Goal: Task Accomplishment & Management: Manage account settings

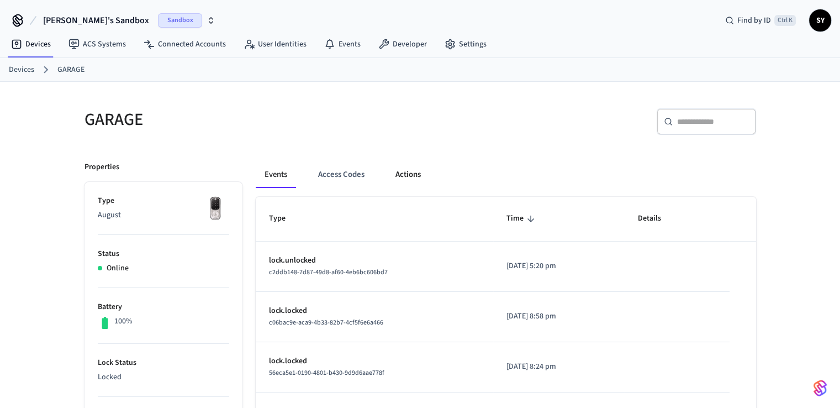
click at [425, 178] on button "Actions" at bounding box center [408, 174] width 43 height 27
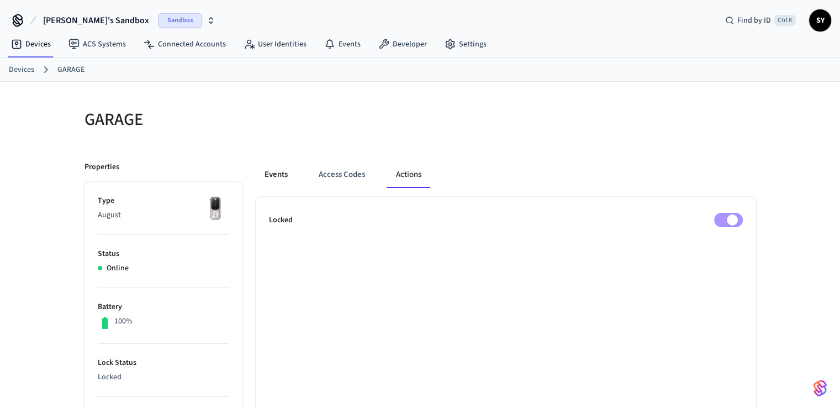
click at [292, 171] on button "Events" at bounding box center [276, 174] width 41 height 27
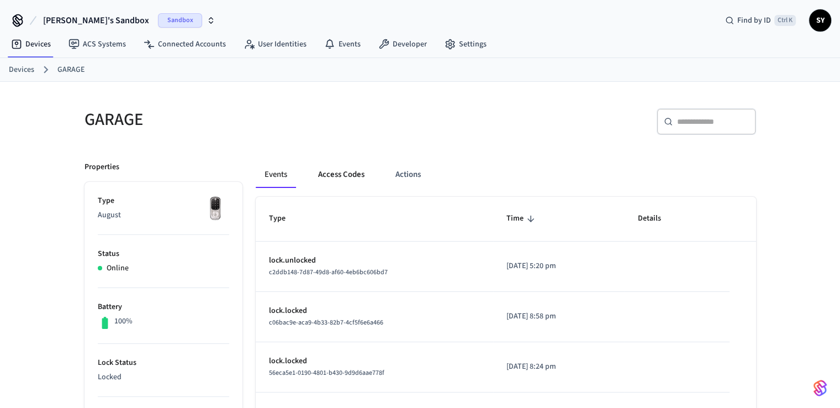
click at [338, 183] on button "Access Codes" at bounding box center [341, 174] width 64 height 27
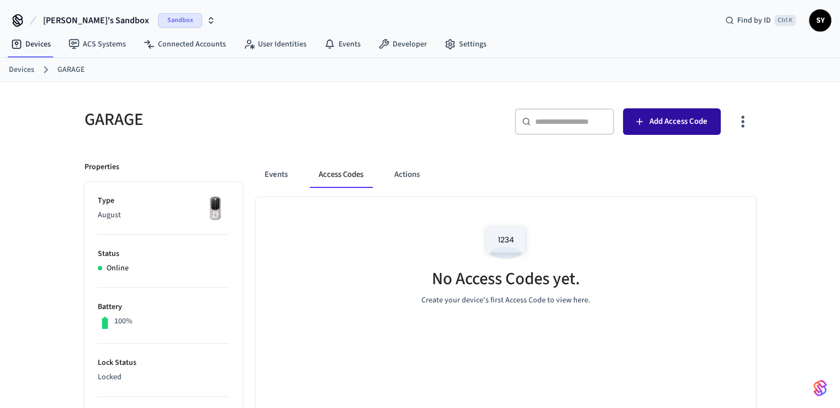
click at [686, 128] on span "Add Access Code" at bounding box center [679, 121] width 58 height 14
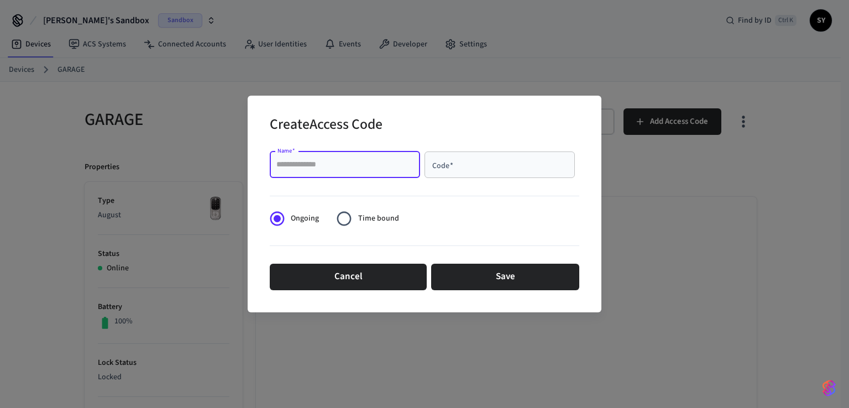
click at [351, 165] on input "Name   *" at bounding box center [344, 164] width 137 height 11
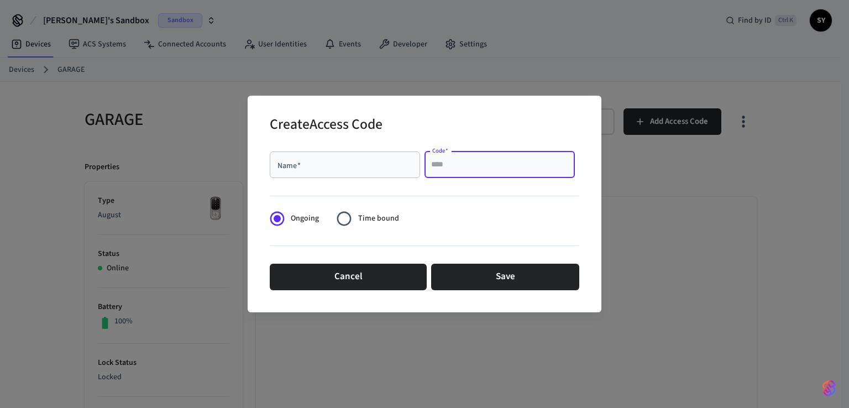
click at [440, 167] on input "Code   *" at bounding box center [499, 164] width 137 height 11
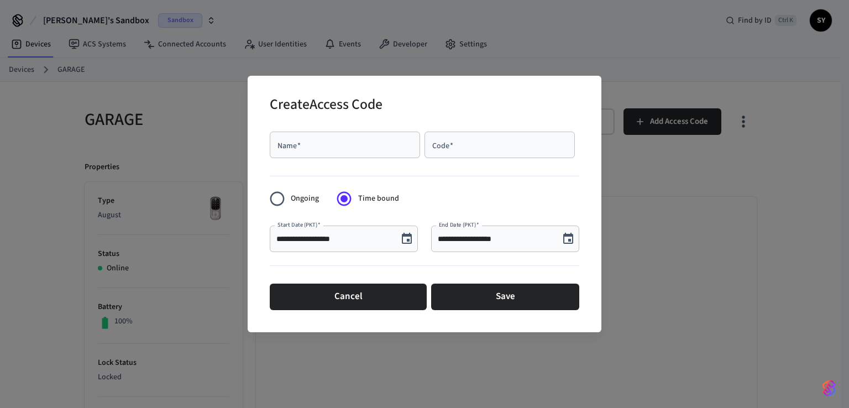
click at [294, 205] on label "Ongoing" at bounding box center [291, 198] width 55 height 27
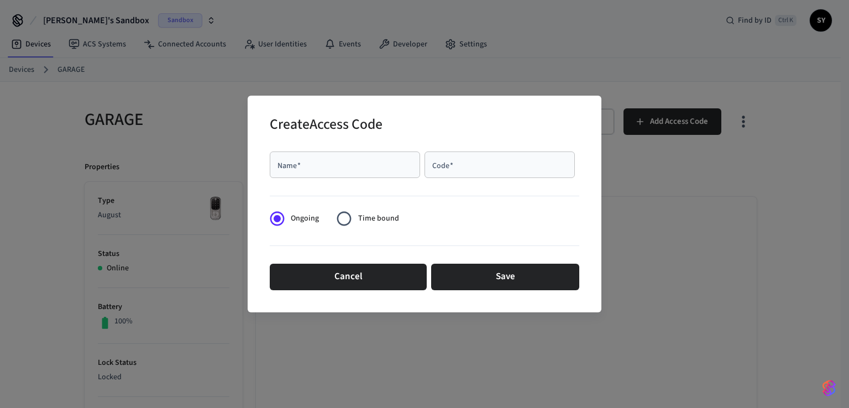
click at [361, 213] on span "Time bound" at bounding box center [378, 219] width 41 height 12
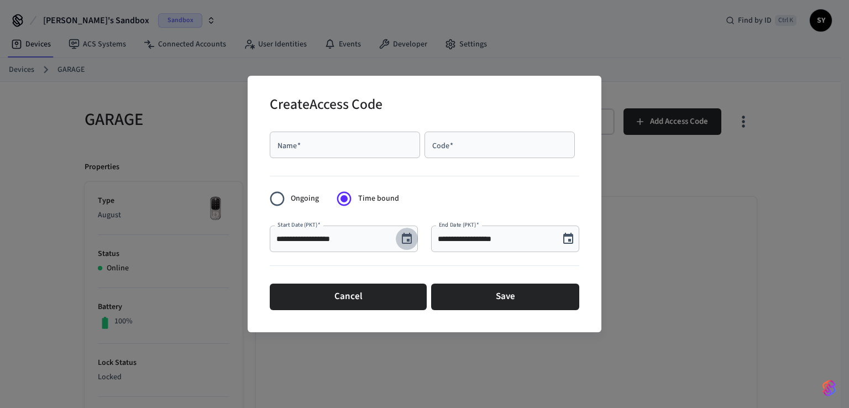
click at [409, 237] on icon "Choose date, selected date is Aug 29, 2025" at bounding box center [406, 238] width 13 height 13
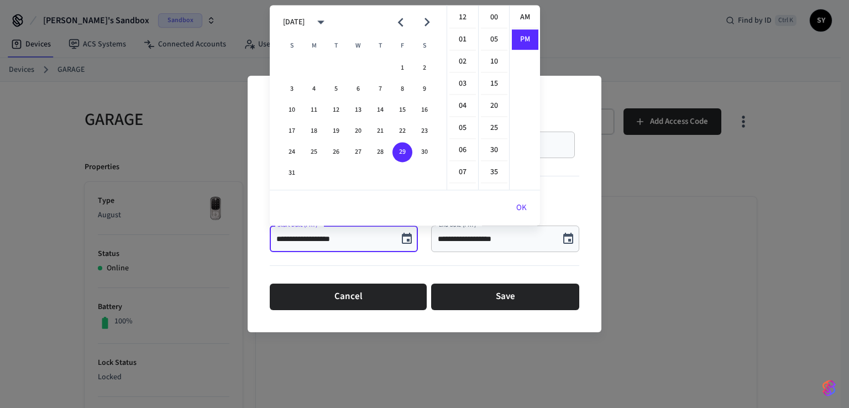
scroll to position [20, 0]
click at [409, 237] on icon "Choose date, selected date is Aug 29, 2025" at bounding box center [406, 238] width 13 height 13
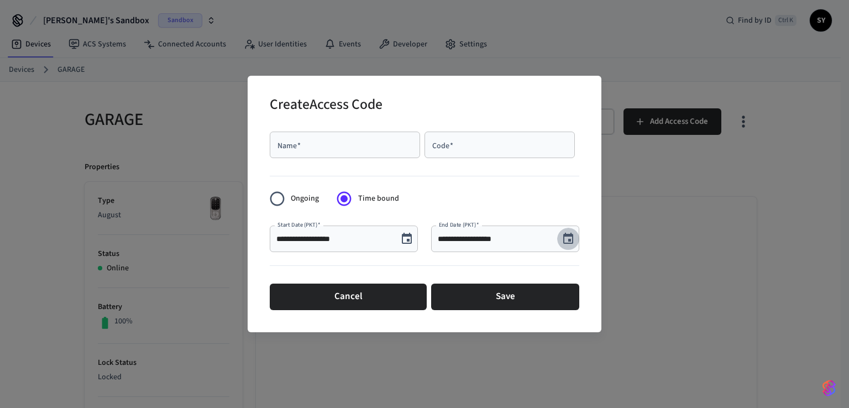
click at [562, 246] on button "Choose date, selected date is Aug 29, 2025" at bounding box center [568, 239] width 22 height 22
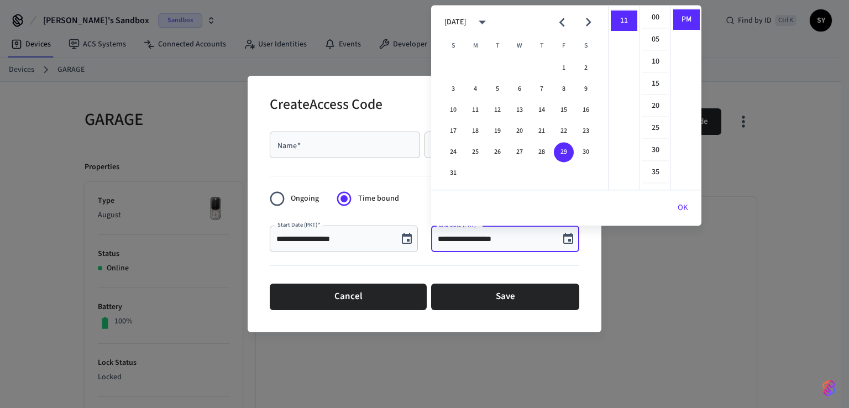
click at [562, 246] on button "Choose date, selected date is Aug 29, 2025" at bounding box center [568, 239] width 22 height 22
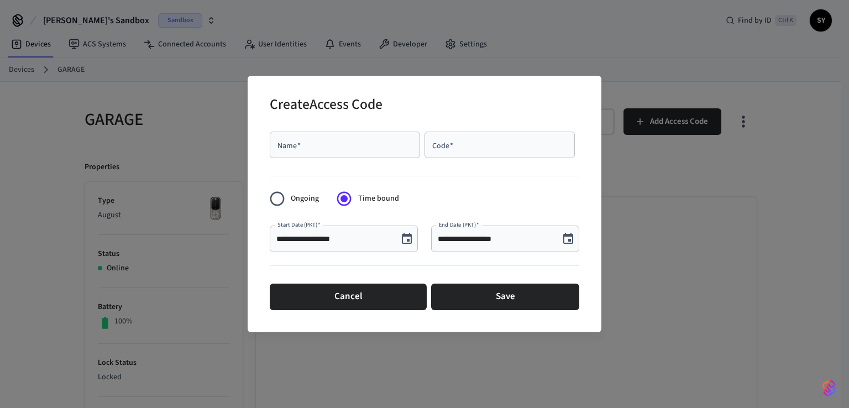
click at [366, 152] on div "Name   *" at bounding box center [345, 145] width 150 height 27
click at [676, 221] on div "**********" at bounding box center [424, 204] width 849 height 408
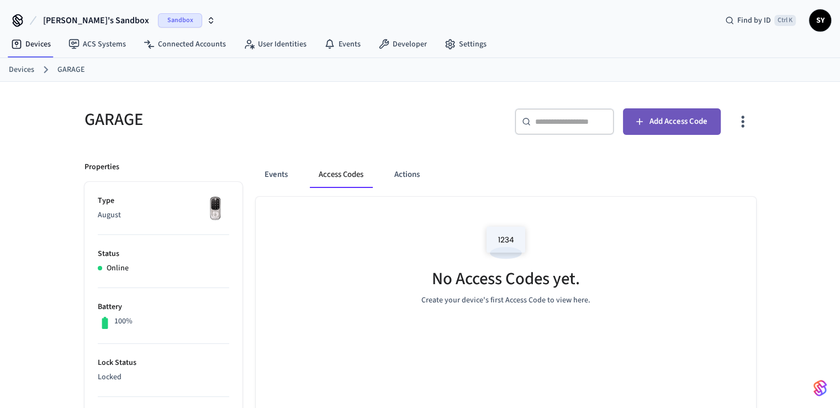
click at [652, 119] on span "Add Access Code" at bounding box center [679, 121] width 58 height 14
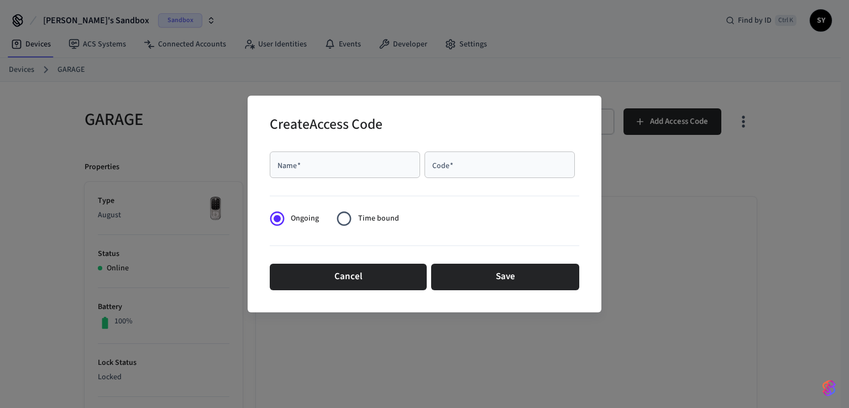
click at [331, 163] on input "Name   *" at bounding box center [344, 164] width 137 height 11
type input "****"
click at [477, 174] on div "Code   *" at bounding box center [499, 164] width 150 height 27
type input "****"
click at [366, 219] on span "Time bound" at bounding box center [378, 219] width 41 height 12
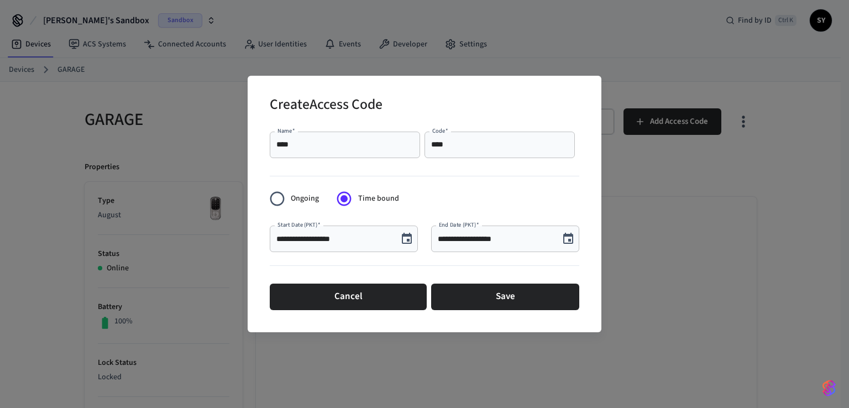
click at [292, 199] on span "Ongoing" at bounding box center [305, 199] width 28 height 12
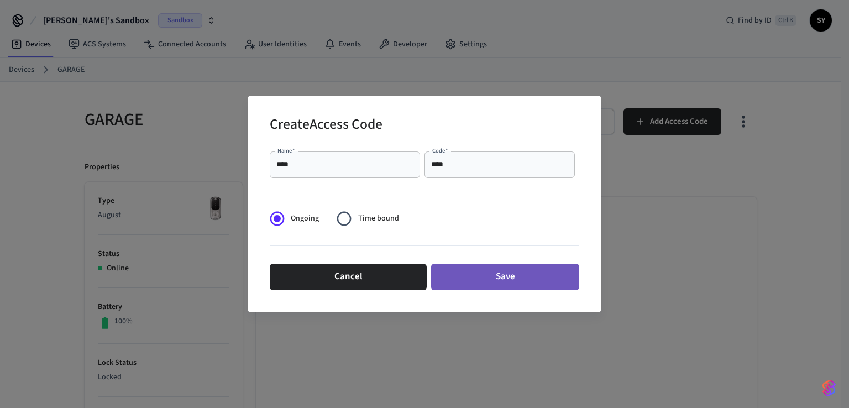
click at [506, 277] on button "Save" at bounding box center [505, 277] width 148 height 27
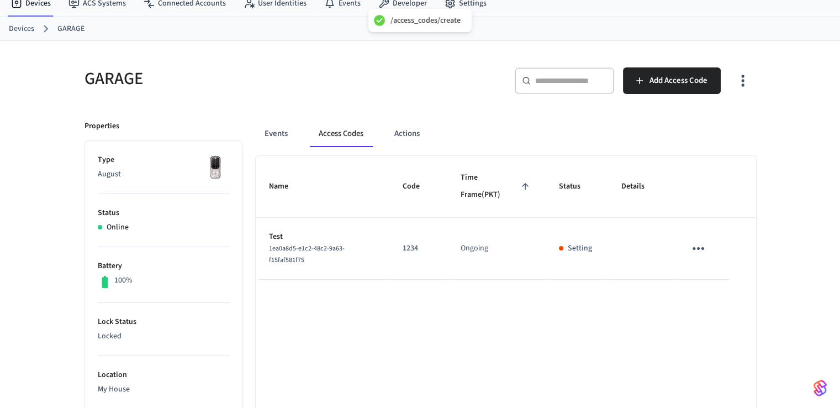
scroll to position [41, 0]
click at [698, 253] on icon "sticky table" at bounding box center [698, 247] width 17 height 17
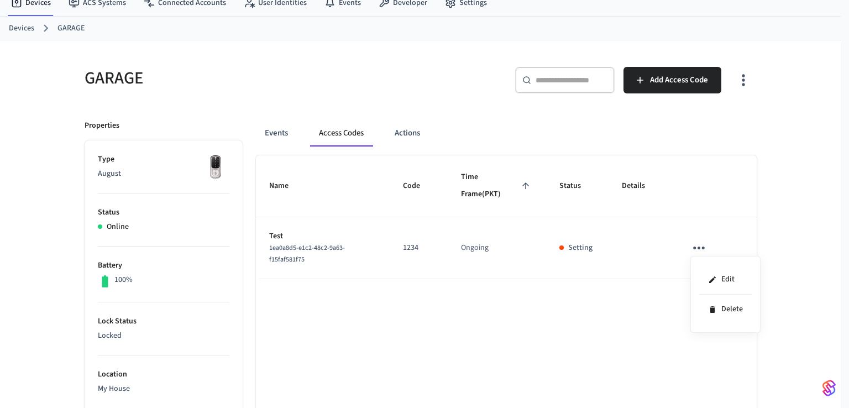
click at [614, 281] on div at bounding box center [424, 204] width 849 height 408
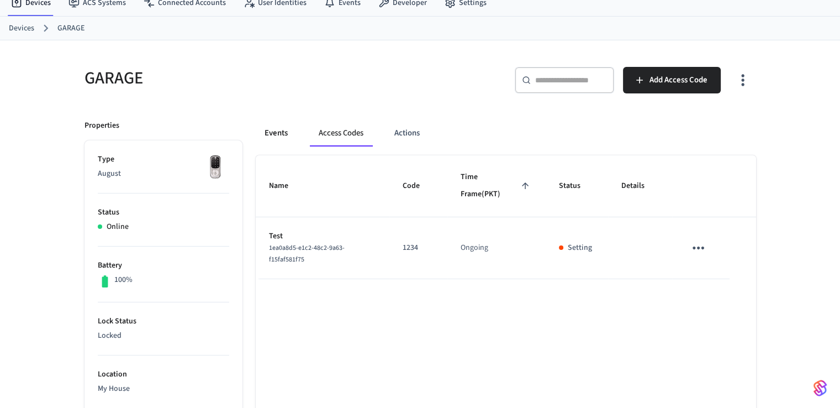
click at [288, 134] on button "Events" at bounding box center [276, 133] width 41 height 27
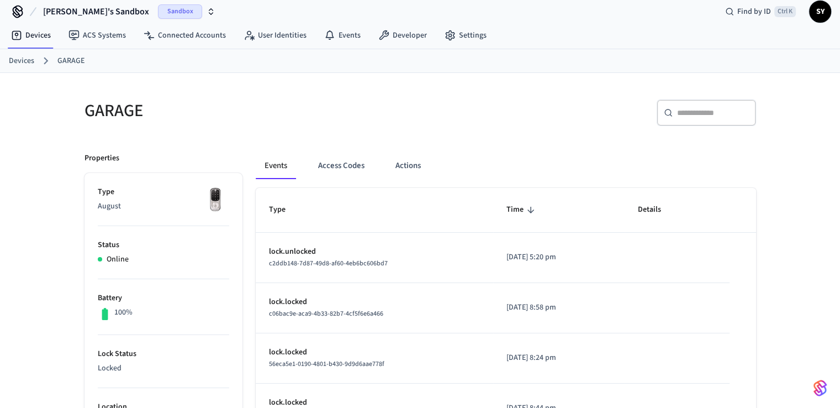
scroll to position [0, 0]
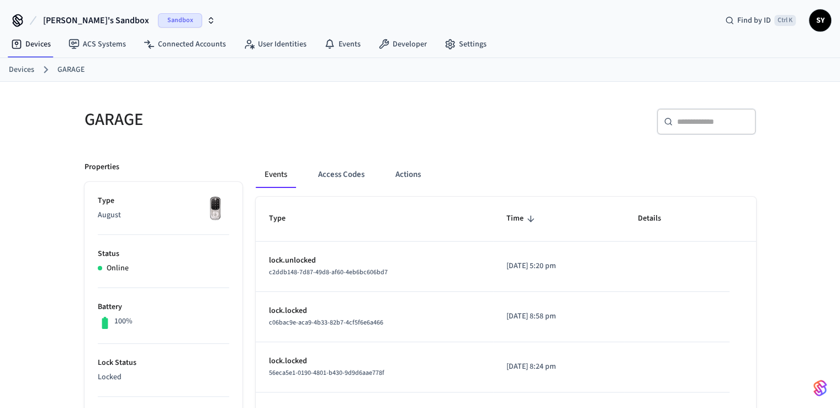
click at [99, 219] on p "August" at bounding box center [164, 215] width 132 height 12
click at [18, 43] on icon at bounding box center [17, 43] width 4 height 4
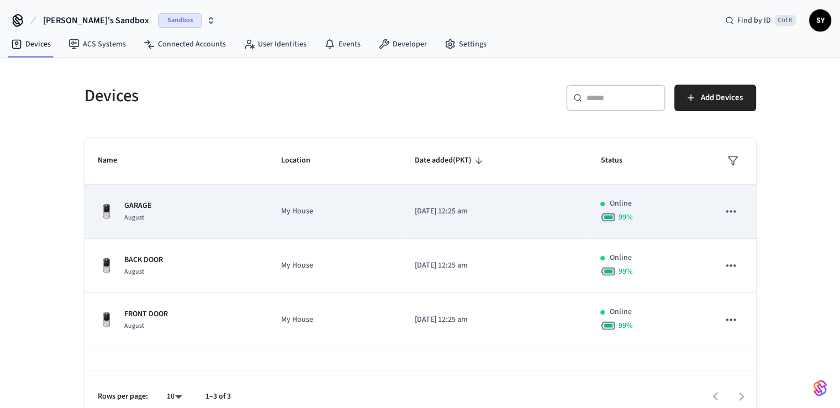
click at [729, 209] on icon "sticky table" at bounding box center [731, 211] width 14 height 14
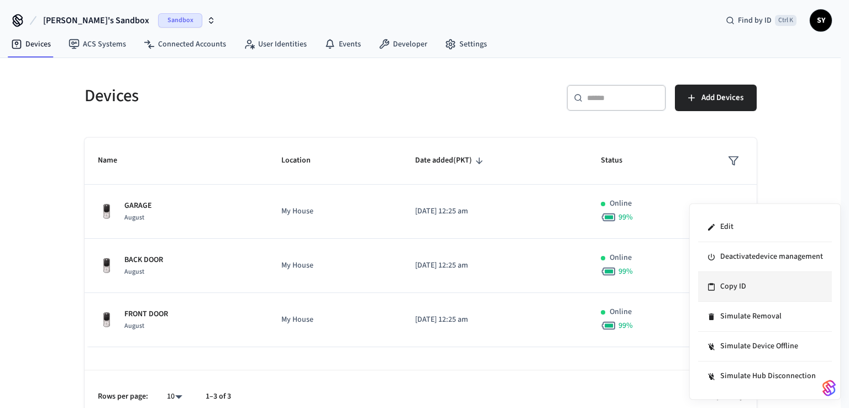
click at [732, 286] on li "Copy ID" at bounding box center [765, 287] width 134 height 30
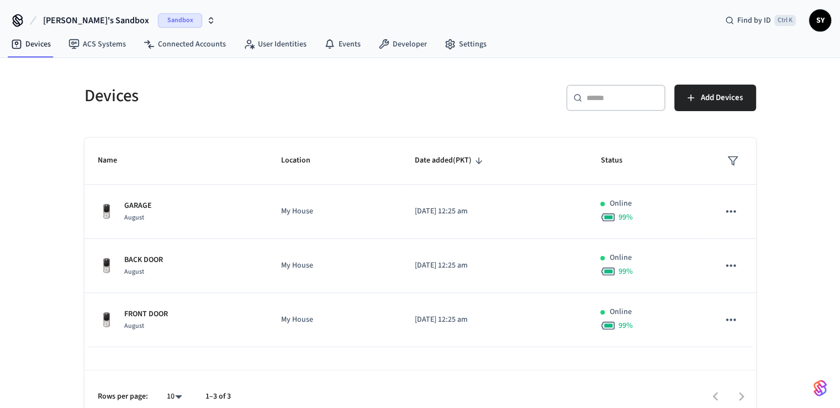
drag, startPoint x: 786, startPoint y: 206, endPoint x: 491, endPoint y: 18, distance: 349.8
click at [786, 206] on div "Devices ​ ​ Add Devices Name Location Date added (PKT) Status GARAGE August My …" at bounding box center [420, 240] width 840 height 365
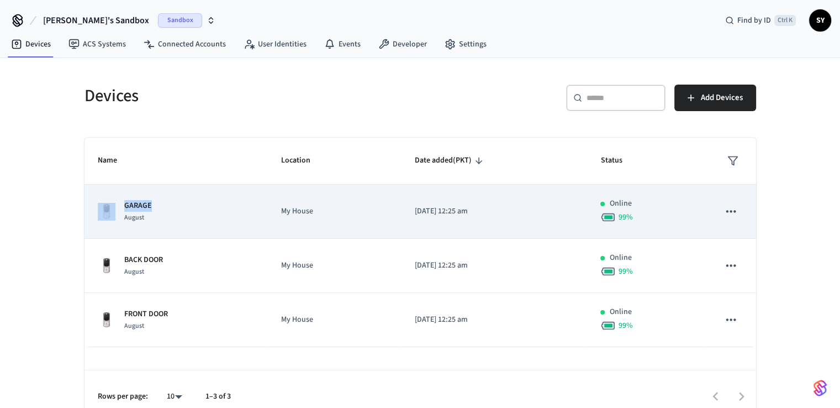
drag, startPoint x: 159, startPoint y: 205, endPoint x: 116, endPoint y: 204, distance: 43.1
click at [116, 204] on div "GARAGE August" at bounding box center [176, 211] width 157 height 23
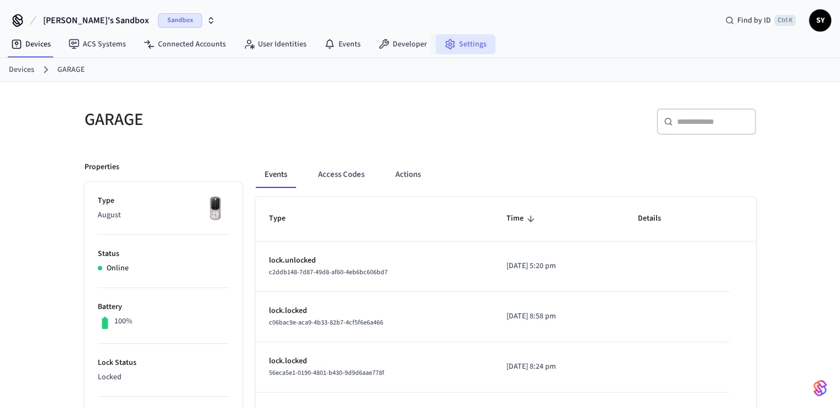
click at [449, 43] on circle at bounding box center [450, 44] width 3 height 3
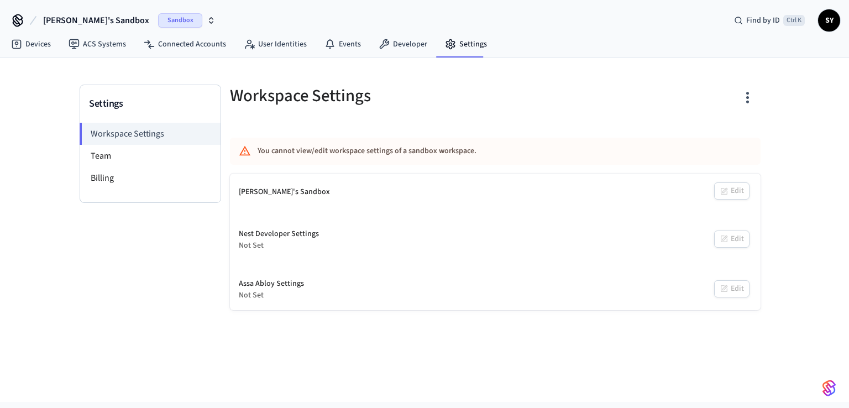
click at [729, 194] on div "[PERSON_NAME]'s Sandbox Edit" at bounding box center [495, 192] width 530 height 37
click at [751, 99] on icon "button" at bounding box center [747, 97] width 17 height 17
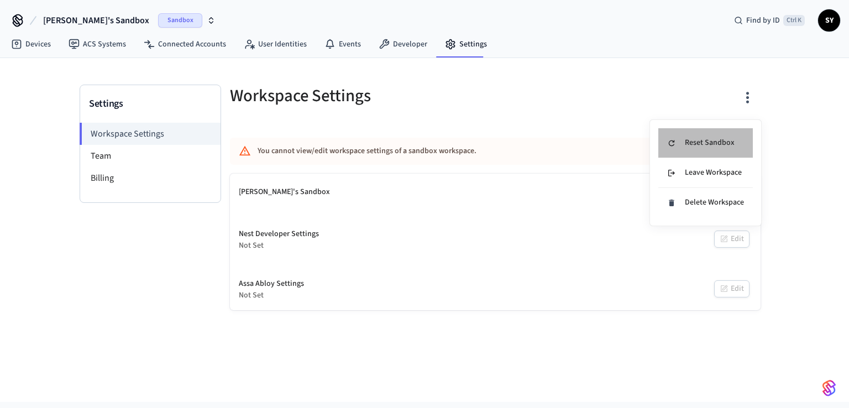
drag, startPoint x: 712, startPoint y: 144, endPoint x: 574, endPoint y: 128, distance: 139.6
click at [574, 128] on div "Reset Sandbox Leave Workspace Delete Workspace" at bounding box center [424, 204] width 849 height 408
click at [574, 128] on div at bounding box center [424, 204] width 849 height 408
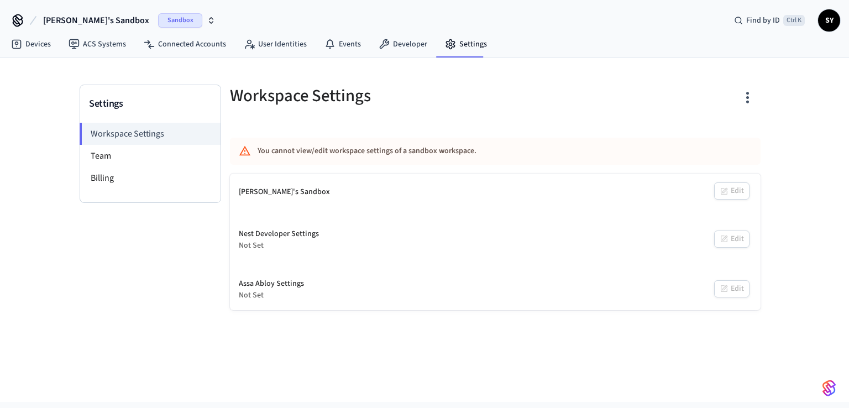
click at [833, 22] on span "SY" at bounding box center [829, 20] width 20 height 20
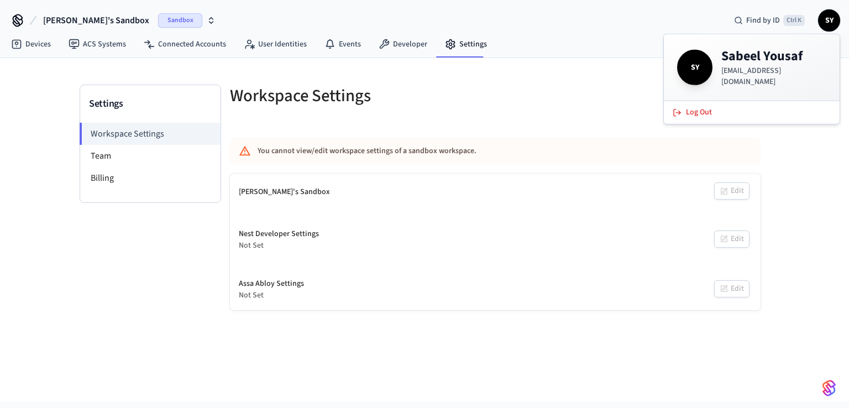
click at [561, 116] on div at bounding box center [631, 102] width 259 height 35
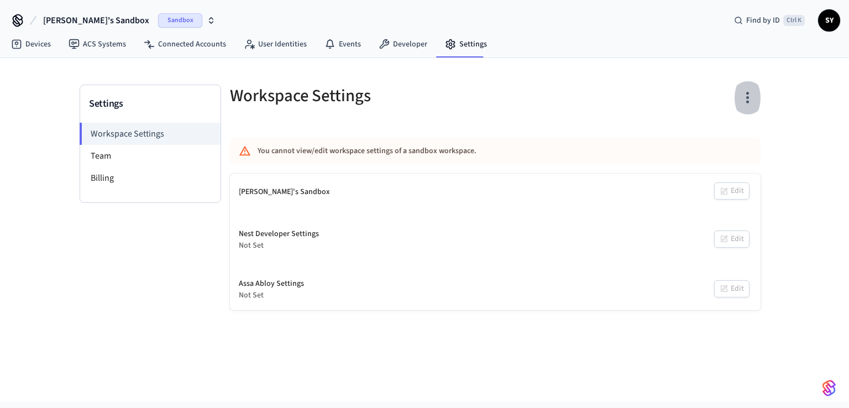
click at [749, 91] on icon "button" at bounding box center [747, 97] width 17 height 17
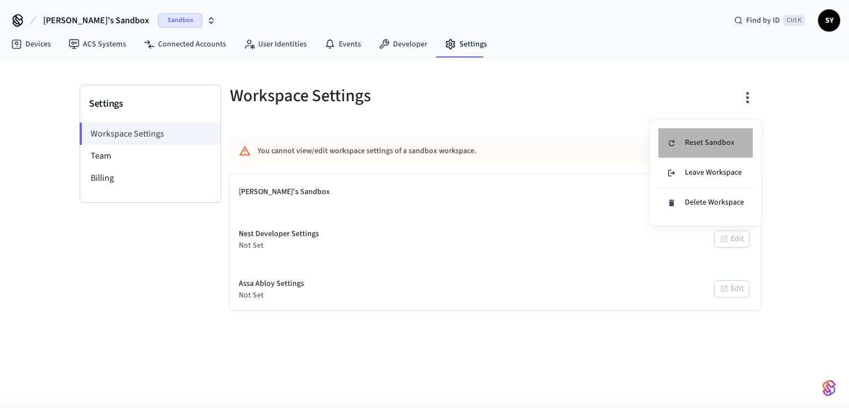
click at [702, 146] on div "Reset Sandbox" at bounding box center [700, 143] width 67 height 12
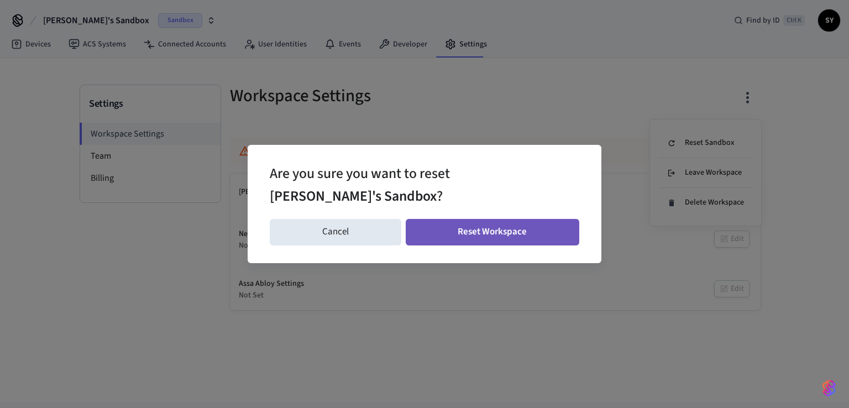
click at [484, 220] on button "Reset Workspace" at bounding box center [493, 232] width 174 height 27
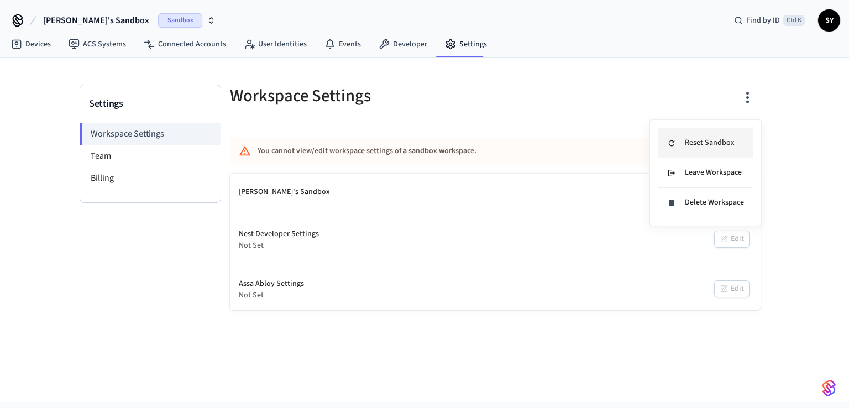
click at [690, 151] on li "Reset Sandbox" at bounding box center [705, 143] width 94 height 30
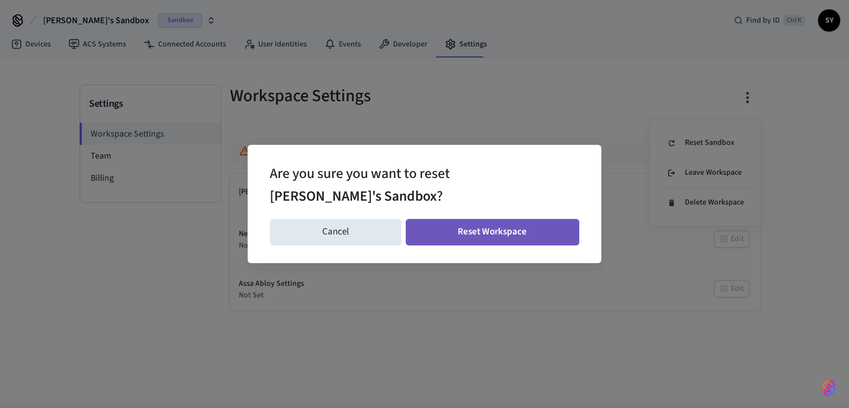
click at [493, 228] on button "Reset Workspace" at bounding box center [493, 232] width 174 height 27
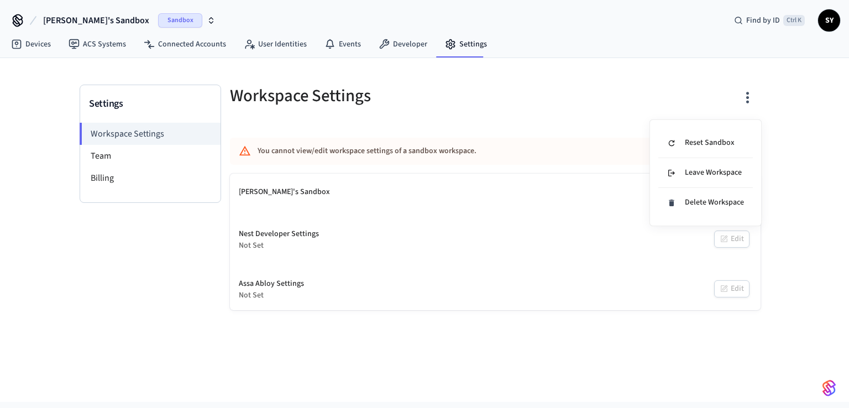
click at [447, 203] on div at bounding box center [424, 204] width 849 height 408
click at [736, 187] on div "[PERSON_NAME]'s Sandbox Edit" at bounding box center [495, 192] width 530 height 37
click at [708, 289] on div "Assa Abloy Settings Not Set Edit" at bounding box center [495, 289] width 530 height 41
click at [738, 233] on div "Nest Developer Settings Not Set Edit" at bounding box center [495, 239] width 530 height 41
click at [403, 42] on link "Developer" at bounding box center [403, 44] width 66 height 20
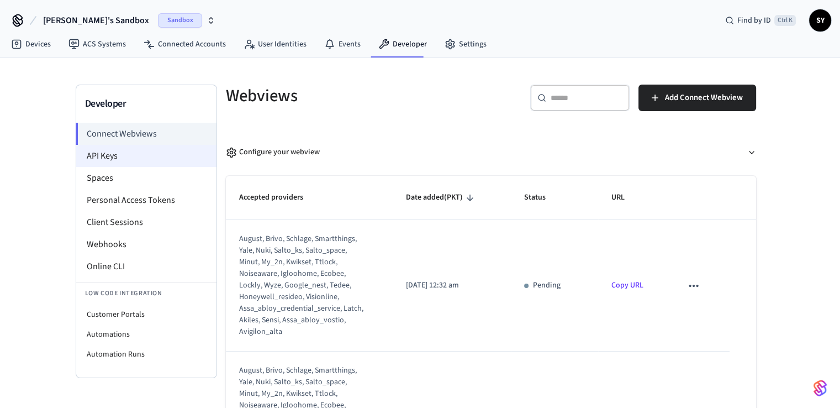
click at [119, 155] on li "API Keys" at bounding box center [146, 156] width 140 height 22
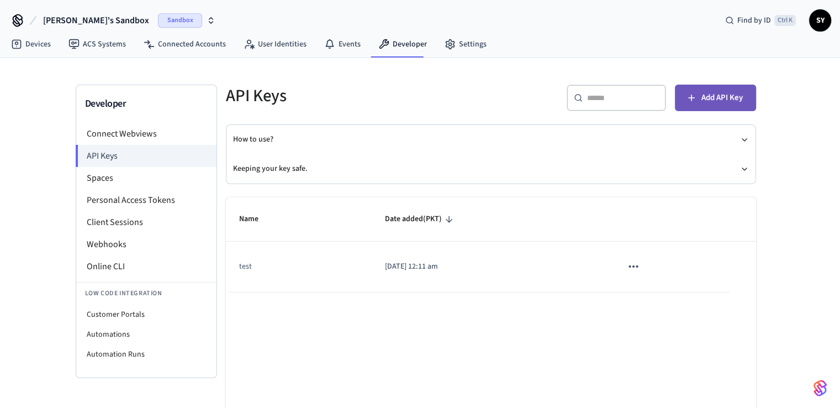
click at [701, 98] on button "Add API Key" at bounding box center [715, 98] width 81 height 27
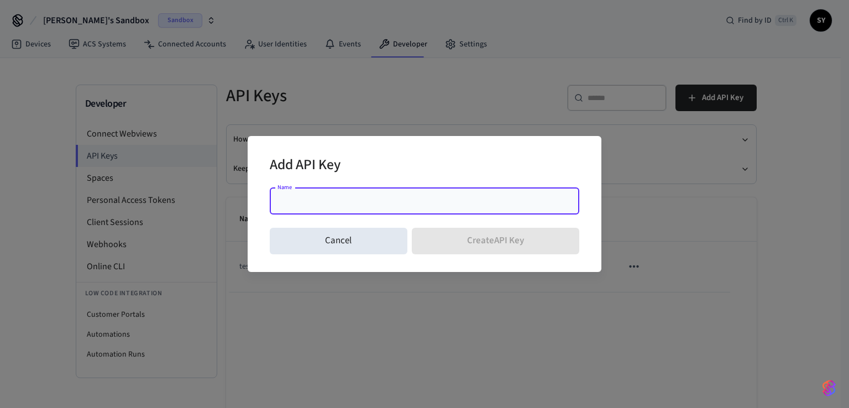
click at [662, 206] on div "Add API Key Name Name Cancel Create API Key" at bounding box center [424, 204] width 849 height 408
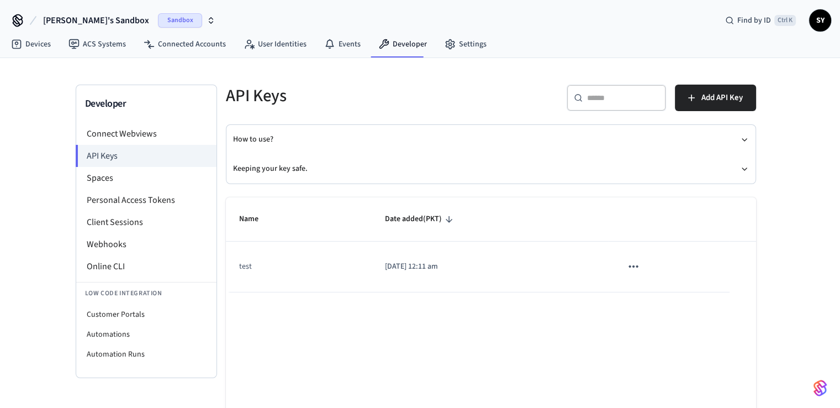
click at [644, 261] on button "sticky table" at bounding box center [633, 266] width 23 height 23
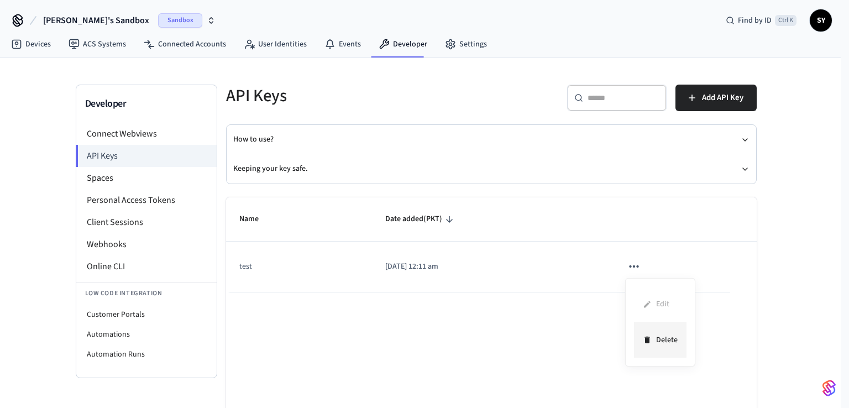
click at [665, 337] on li "Delete" at bounding box center [660, 339] width 52 height 35
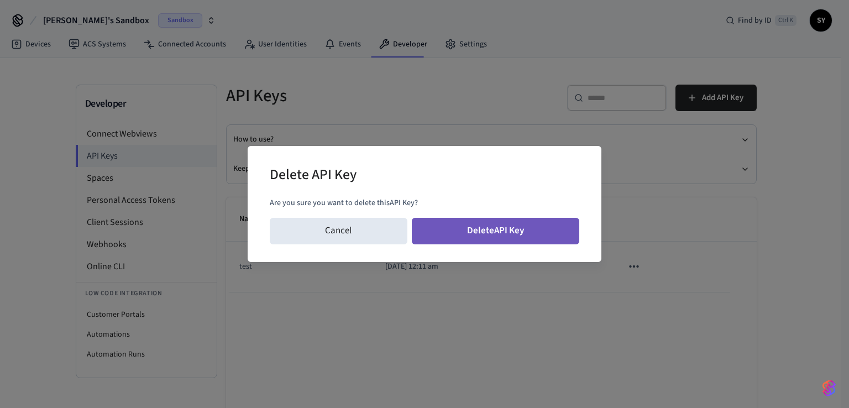
click at [540, 233] on button "Delete API Key" at bounding box center [496, 231] width 168 height 27
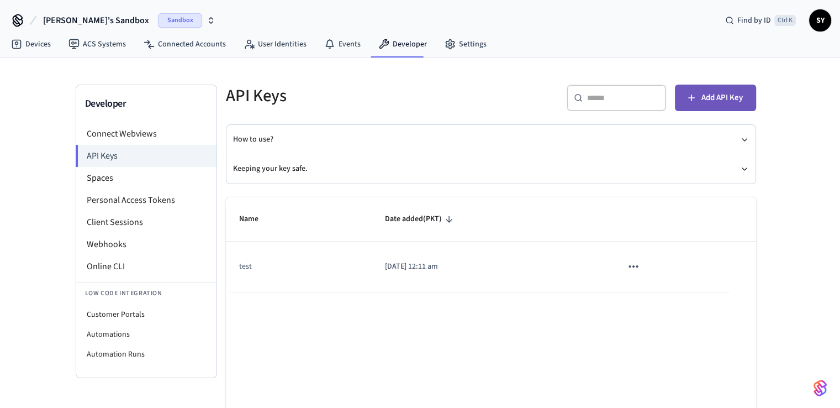
click at [715, 99] on span "Add API Key" at bounding box center [722, 98] width 41 height 14
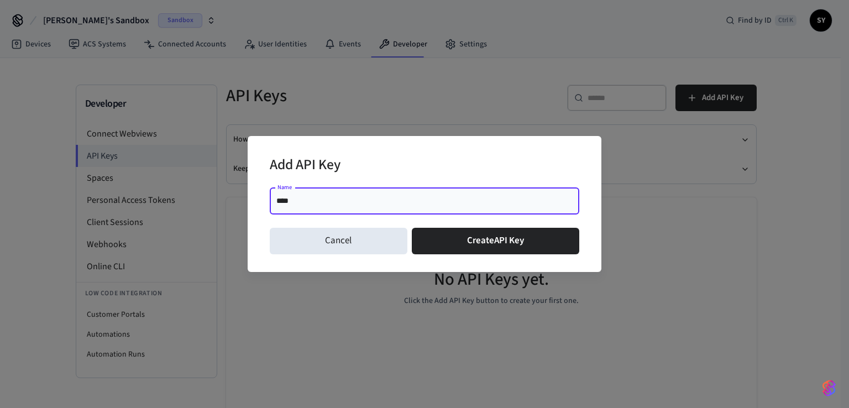
type input "****"
click at [471, 180] on div "Add API Key" at bounding box center [424, 166] width 309 height 34
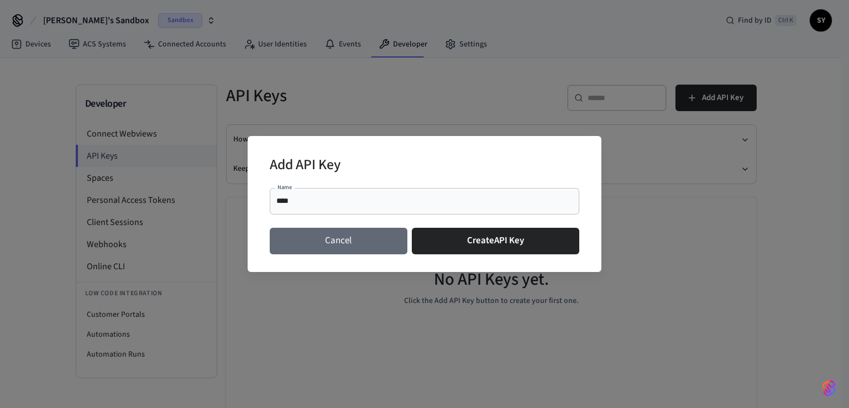
click at [343, 241] on button "Cancel" at bounding box center [339, 241] width 138 height 27
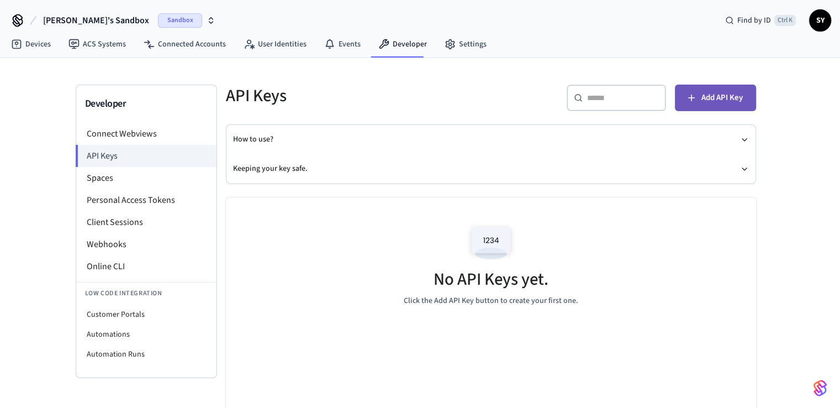
click at [714, 98] on span "Add API Key" at bounding box center [722, 98] width 41 height 14
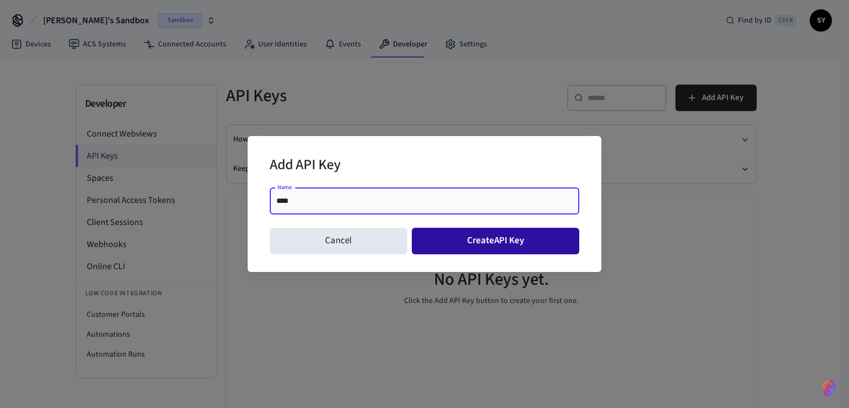
type input "****"
click at [457, 237] on button "Create API Key" at bounding box center [496, 241] width 168 height 27
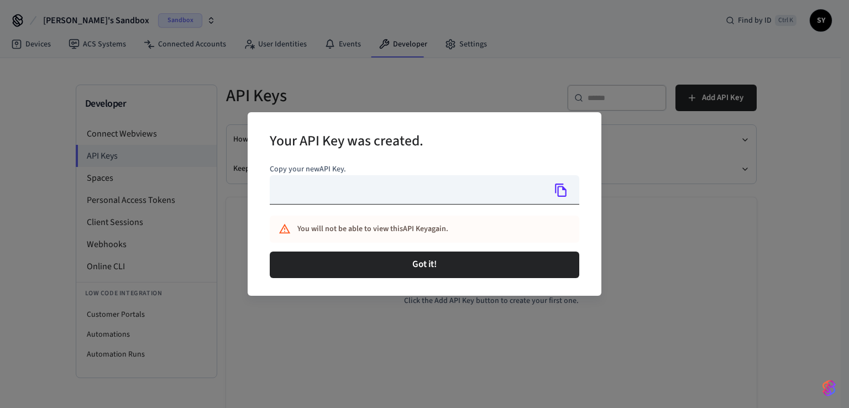
type input "**********"
click at [566, 190] on icon "Copy" at bounding box center [561, 189] width 12 height 13
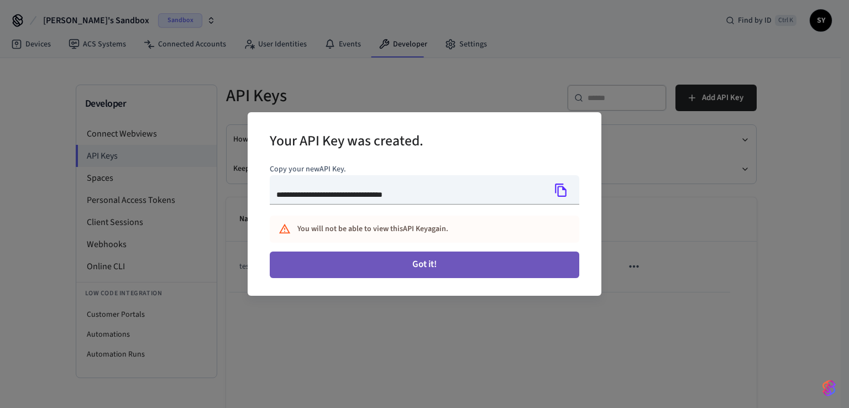
click at [398, 264] on button "Got it!" at bounding box center [424, 264] width 309 height 27
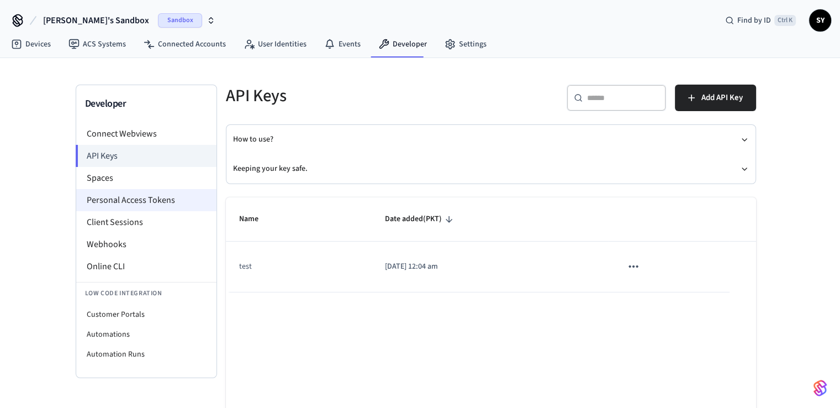
click at [118, 201] on li "Personal Access Tokens" at bounding box center [146, 200] width 140 height 22
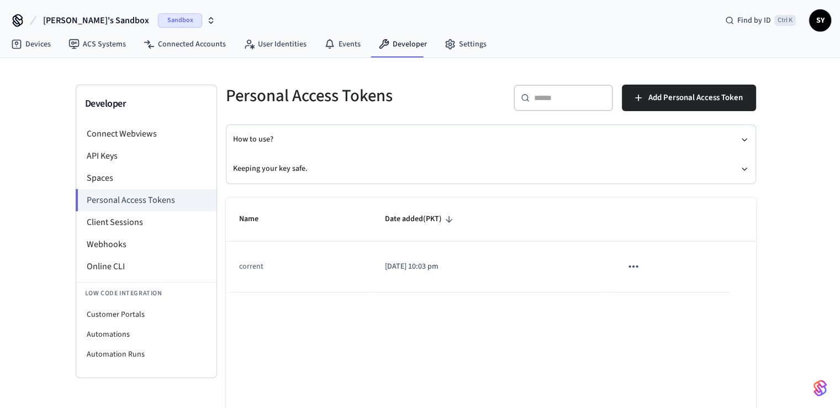
click at [638, 264] on icon "sticky table" at bounding box center [634, 266] width 14 height 14
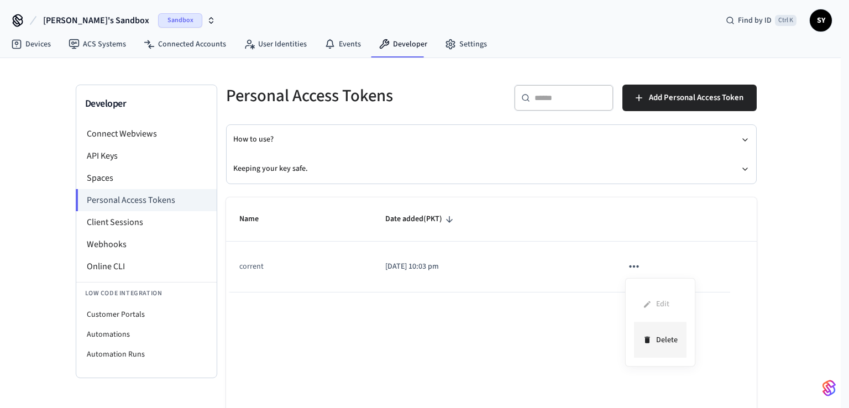
click at [665, 332] on li "Delete" at bounding box center [660, 339] width 52 height 35
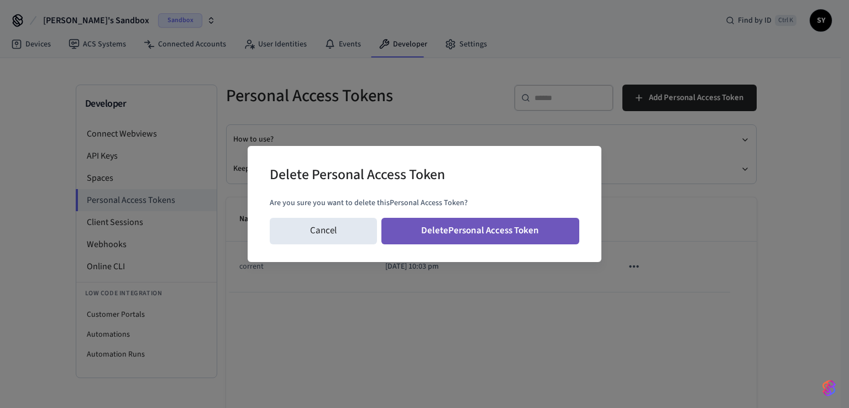
click at [528, 229] on button "Delete Personal Access Token" at bounding box center [480, 231] width 198 height 27
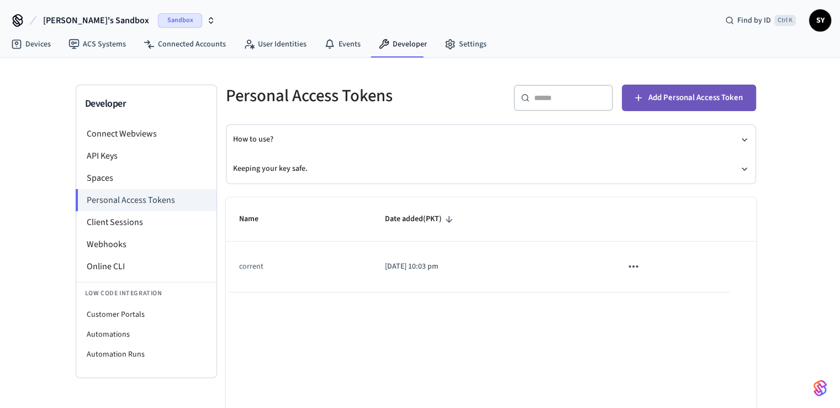
click at [706, 96] on span "Add Personal Access Token" at bounding box center [696, 98] width 94 height 14
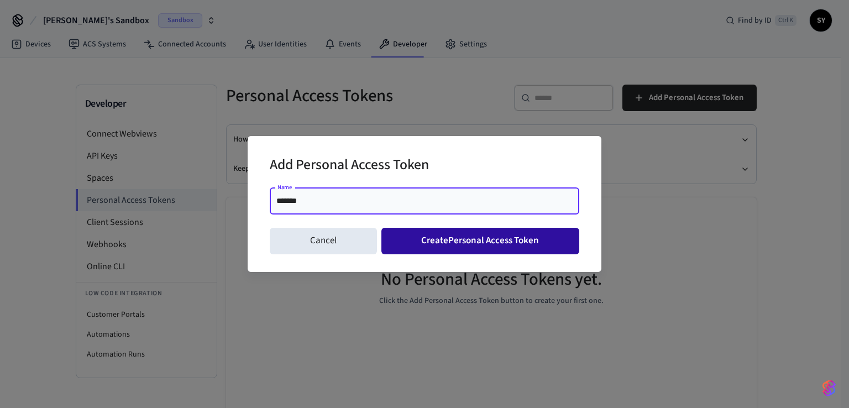
type input "*******"
click at [456, 245] on button "Create Personal Access Token" at bounding box center [480, 241] width 198 height 27
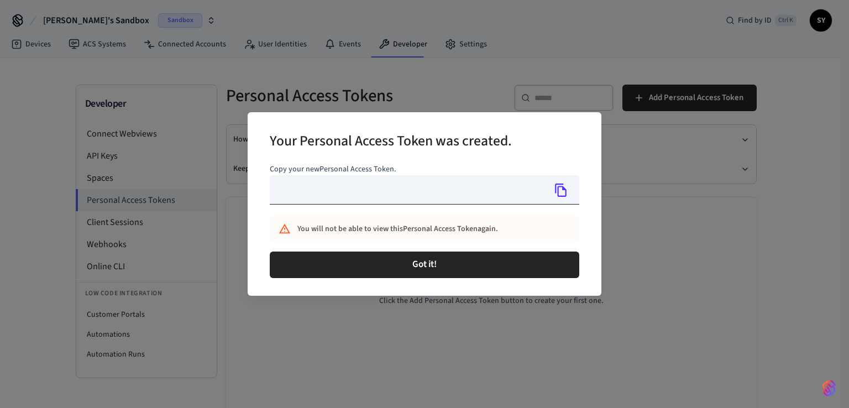
type input "**********"
click at [563, 195] on icon "Copy" at bounding box center [561, 190] width 14 height 14
click at [403, 278] on div "Got it!" at bounding box center [424, 264] width 309 height 35
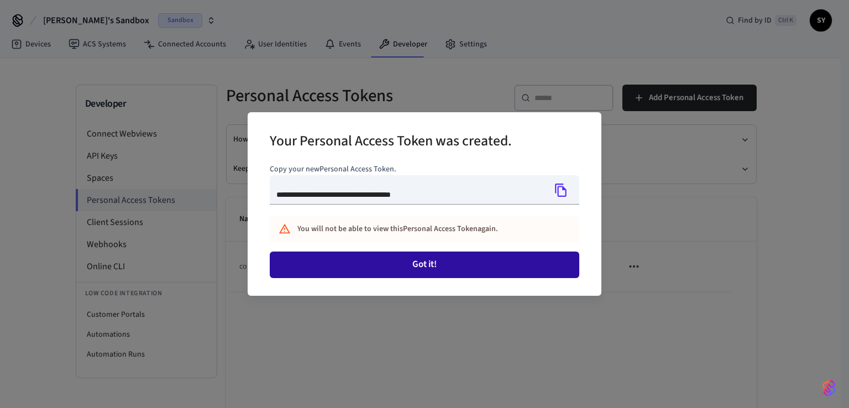
click at [366, 268] on button "Got it!" at bounding box center [424, 264] width 309 height 27
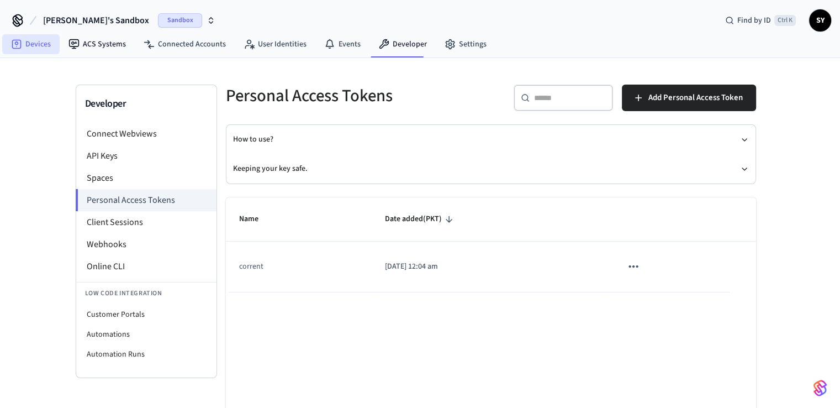
click at [38, 48] on link "Devices" at bounding box center [30, 44] width 57 height 20
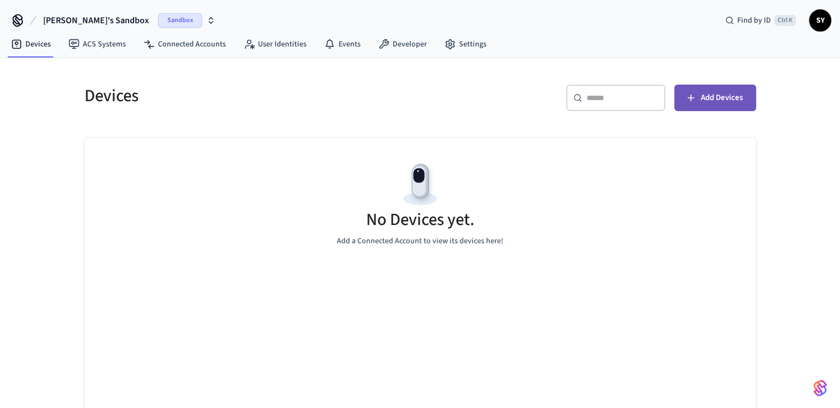
click at [734, 93] on span "Add Devices" at bounding box center [722, 98] width 42 height 14
click at [681, 103] on button "Add Devices" at bounding box center [716, 98] width 82 height 27
click at [706, 83] on div "​ ​ Add Devices" at bounding box center [585, 95] width 343 height 49
click at [707, 93] on span "Add Devices" at bounding box center [722, 98] width 42 height 14
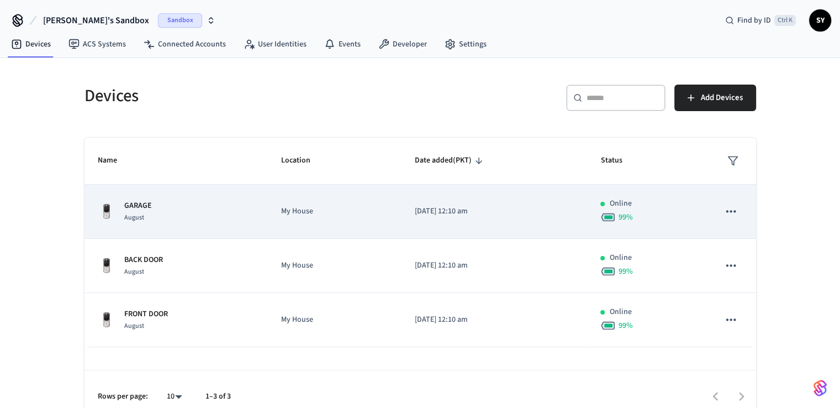
click at [729, 211] on icon "sticky table" at bounding box center [731, 211] width 14 height 14
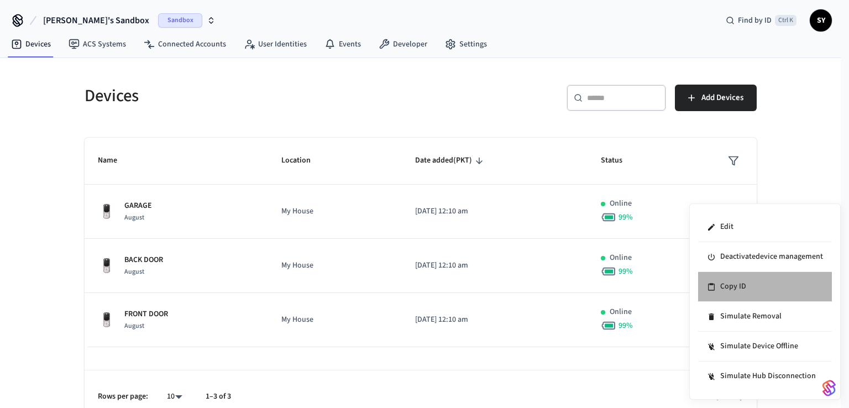
click at [729, 288] on li "Copy ID" at bounding box center [765, 287] width 134 height 30
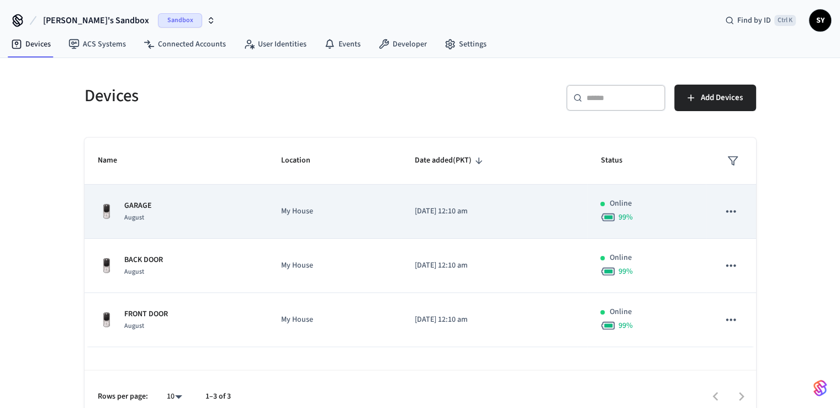
click at [127, 207] on p "GARAGE" at bounding box center [138, 206] width 28 height 12
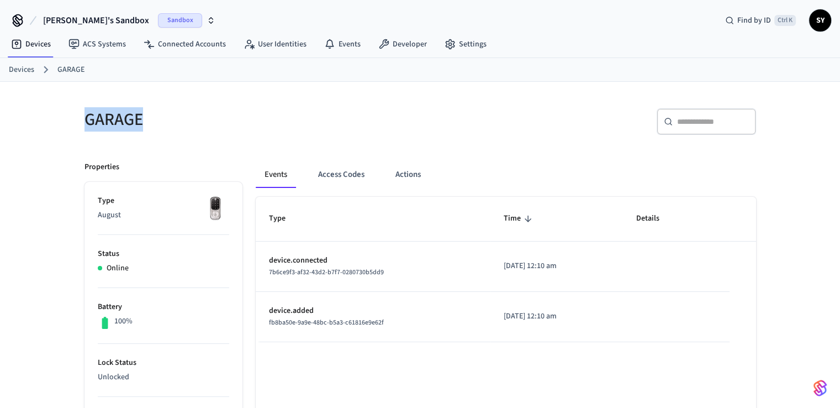
drag, startPoint x: 88, startPoint y: 120, endPoint x: 155, endPoint y: 119, distance: 66.3
click at [155, 119] on h5 "GARAGE" at bounding box center [249, 119] width 329 height 23
copy h5 "GARAGE"
click at [166, 47] on link "Connected Accounts" at bounding box center [185, 44] width 100 height 20
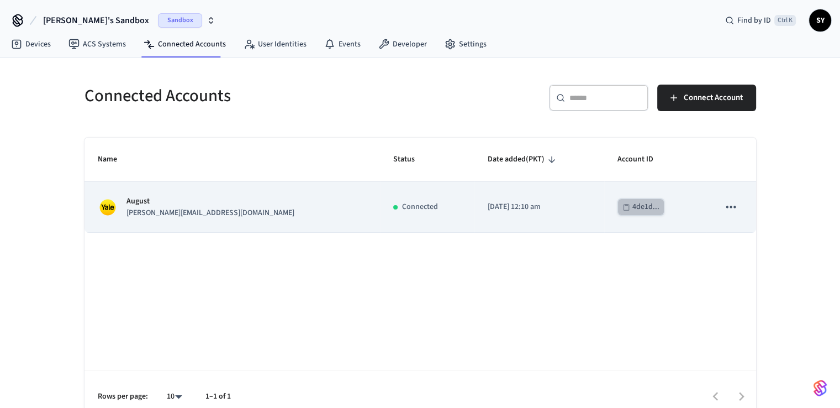
click at [633, 208] on div "4de1d..." at bounding box center [646, 207] width 27 height 14
